Goal: Task Accomplishment & Management: Complete application form

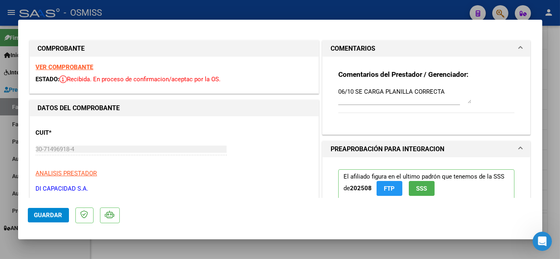
scroll to position [1, 0]
click at [555, 90] on div at bounding box center [280, 129] width 560 height 259
type input "$ 0,00"
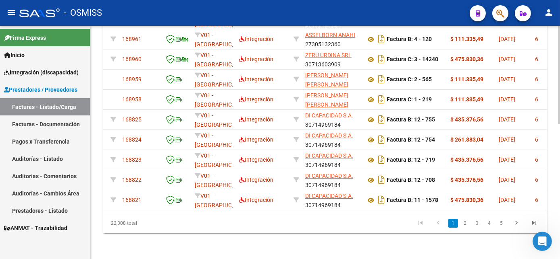
scroll to position [0, 0]
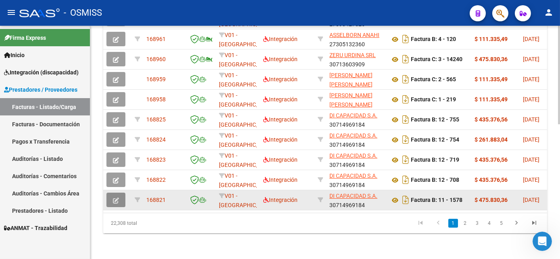
click at [114, 198] on icon "button" at bounding box center [116, 201] width 6 height 6
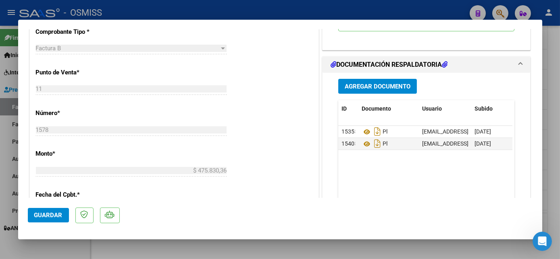
scroll to position [302, 0]
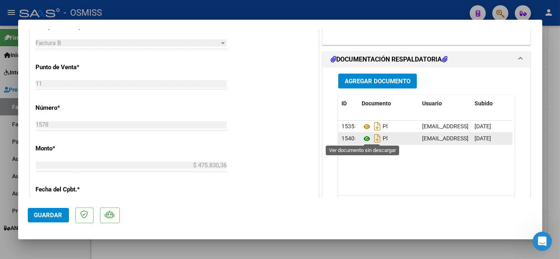
click at [361, 137] on icon at bounding box center [366, 139] width 10 height 10
click at [211, 249] on div at bounding box center [280, 129] width 560 height 259
type input "$ 0,00"
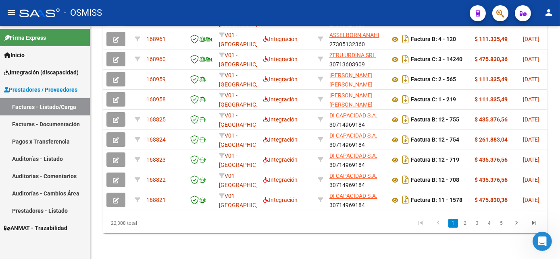
scroll to position [320, 0]
